Goal: Task Accomplishment & Management: Use online tool/utility

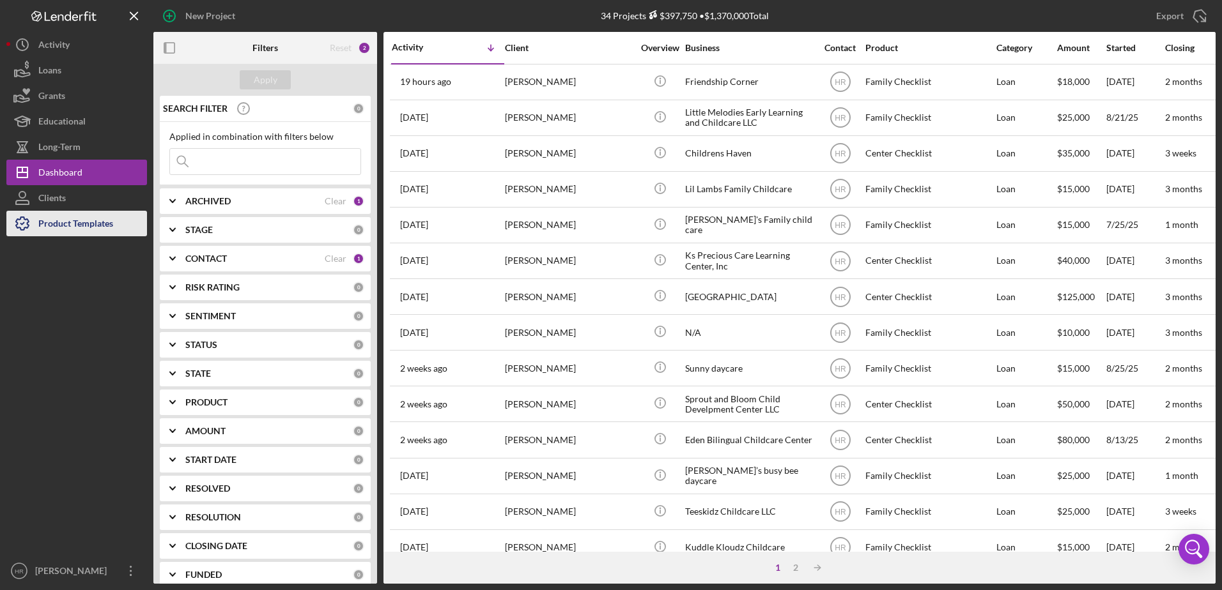
click at [85, 216] on div "Product Templates" at bounding box center [75, 225] width 75 height 29
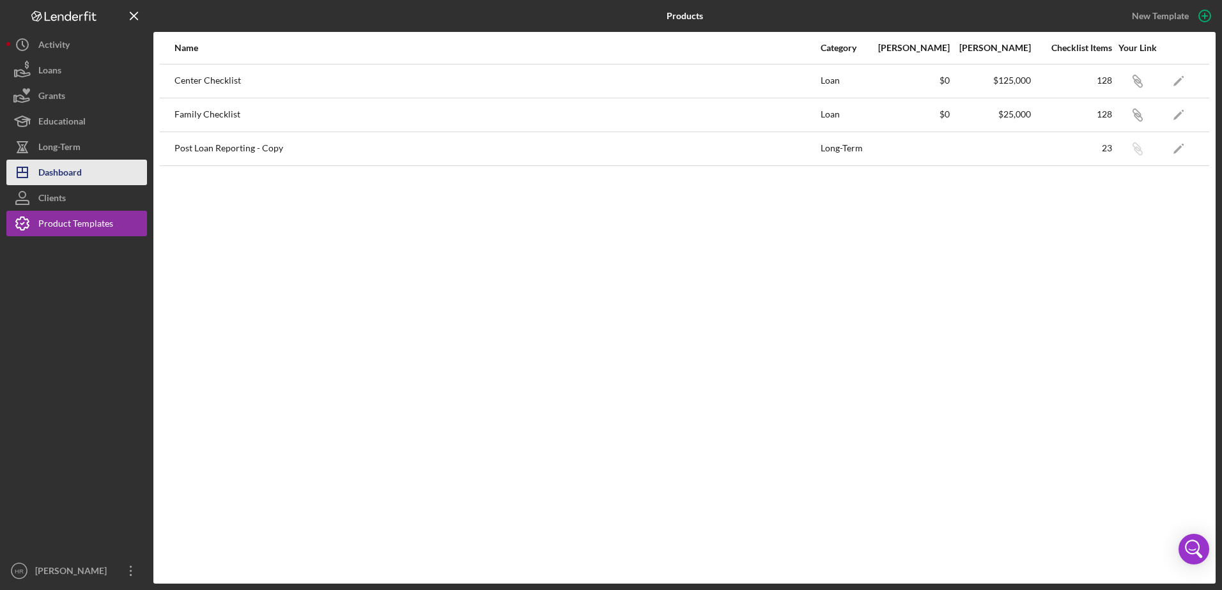
click at [69, 178] on div "Dashboard" at bounding box center [59, 174] width 43 height 29
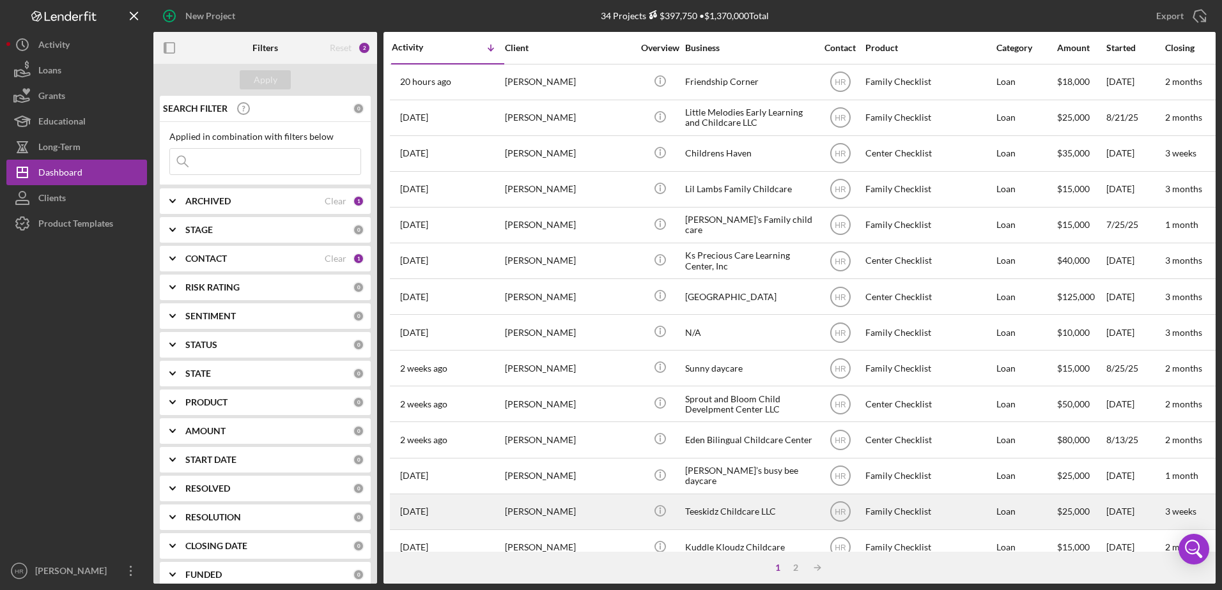
click at [683, 508] on div "Icon/Info" at bounding box center [660, 512] width 48 height 34
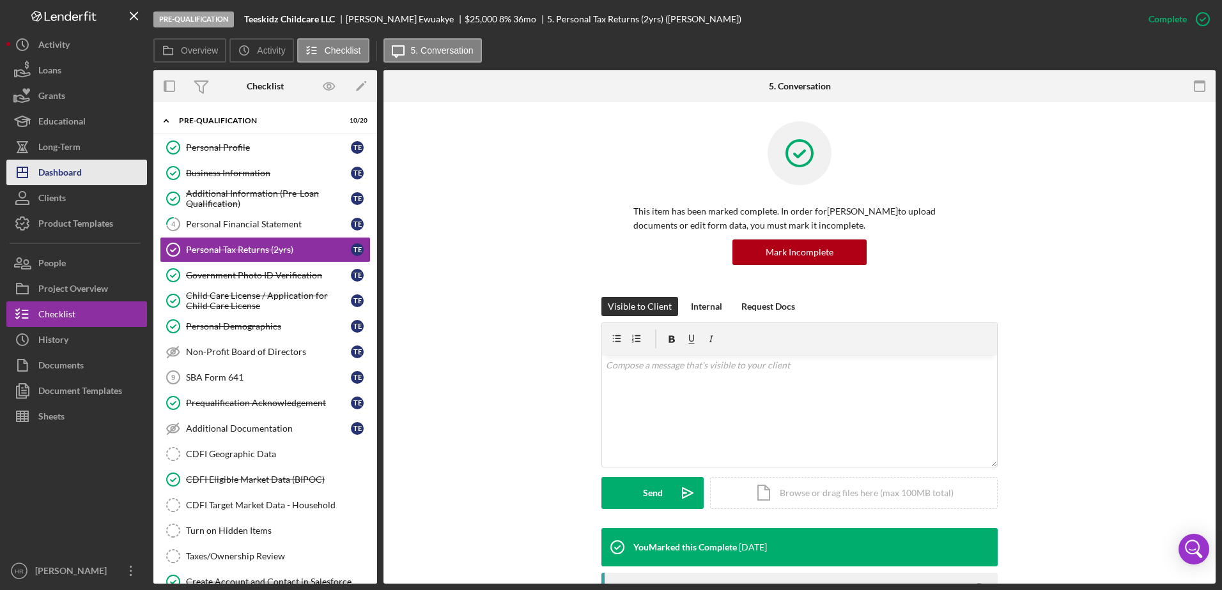
click at [65, 182] on div "Dashboard" at bounding box center [59, 174] width 43 height 29
